Goal: Information Seeking & Learning: Learn about a topic

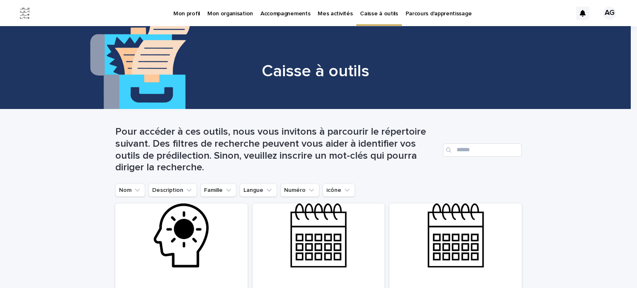
click at [293, 13] on p "Accompagnements" at bounding box center [285, 8] width 50 height 17
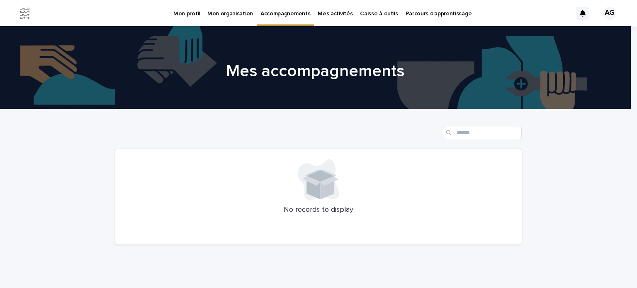
click at [341, 11] on p "Mes activités" at bounding box center [335, 8] width 35 height 17
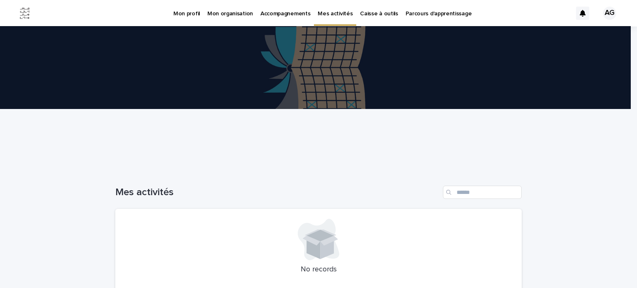
click at [422, 12] on p "Parcours d'apprentissage" at bounding box center [439, 8] width 66 height 17
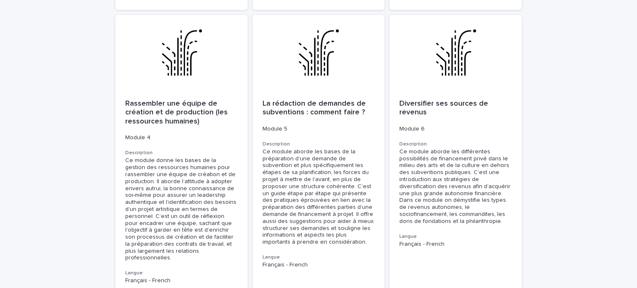
scroll to position [396, 0]
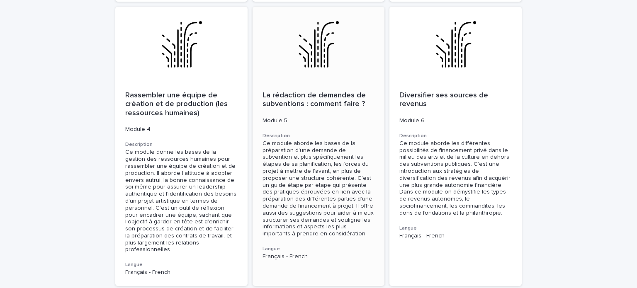
click at [325, 94] on p "La rédaction de demandes de subventions : comment faire ?" at bounding box center [319, 100] width 112 height 18
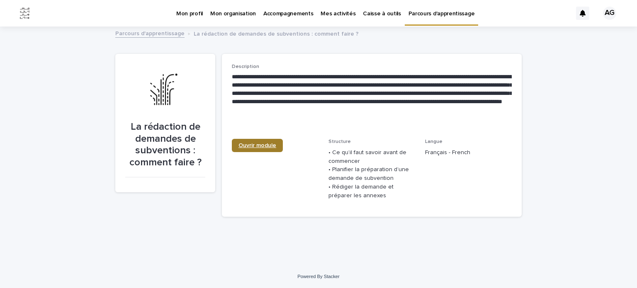
click at [258, 142] on link "Ouvrir module" at bounding box center [257, 145] width 51 height 13
